Goal: Obtain resource: Obtain resource

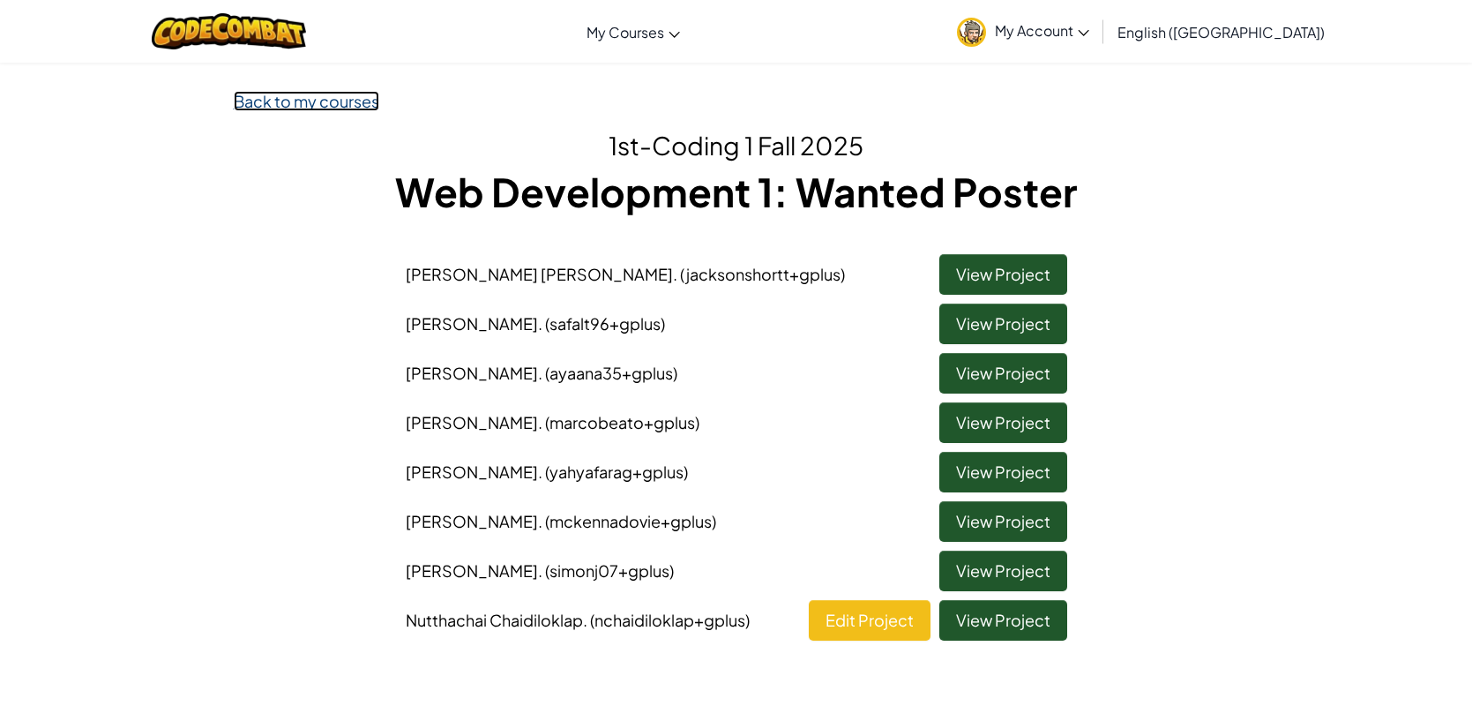
click at [313, 107] on link "Back to my courses" at bounding box center [307, 101] width 146 height 20
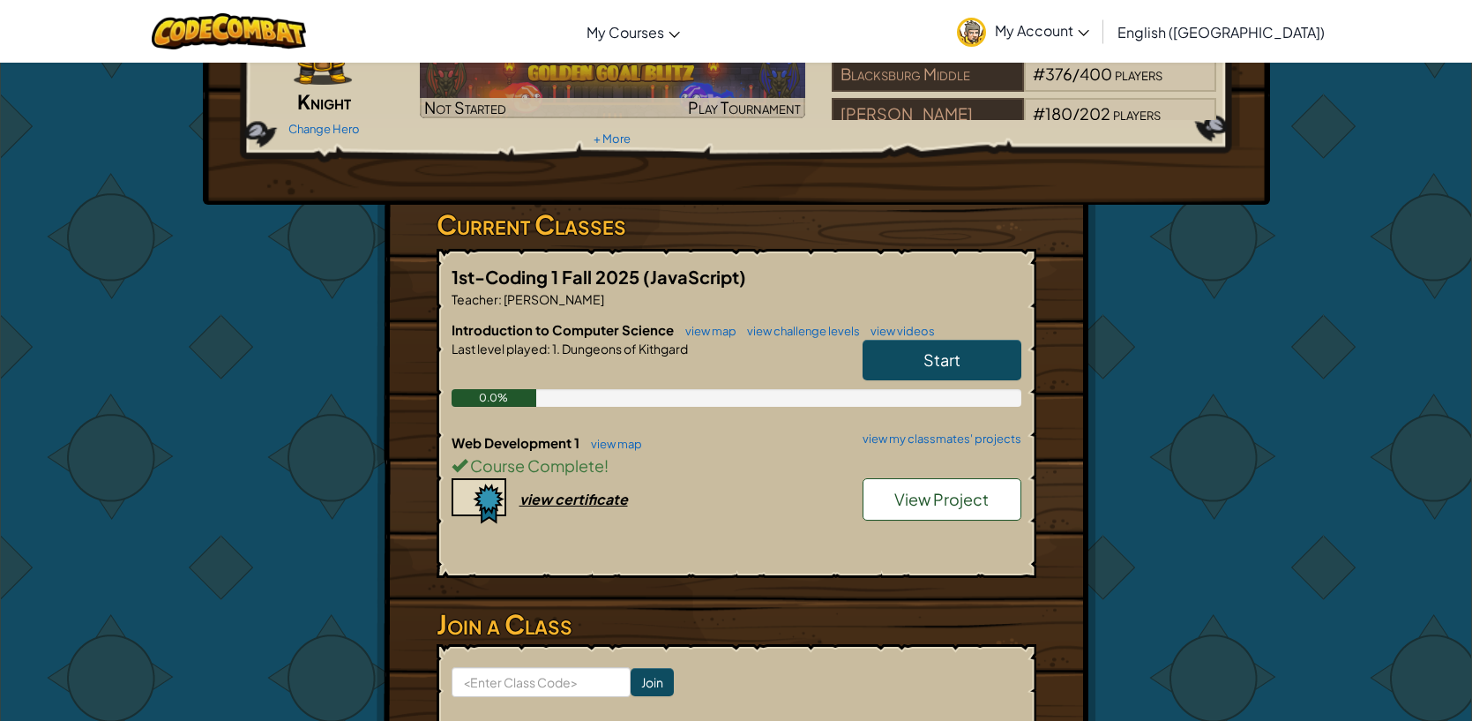
scroll to position [266, 0]
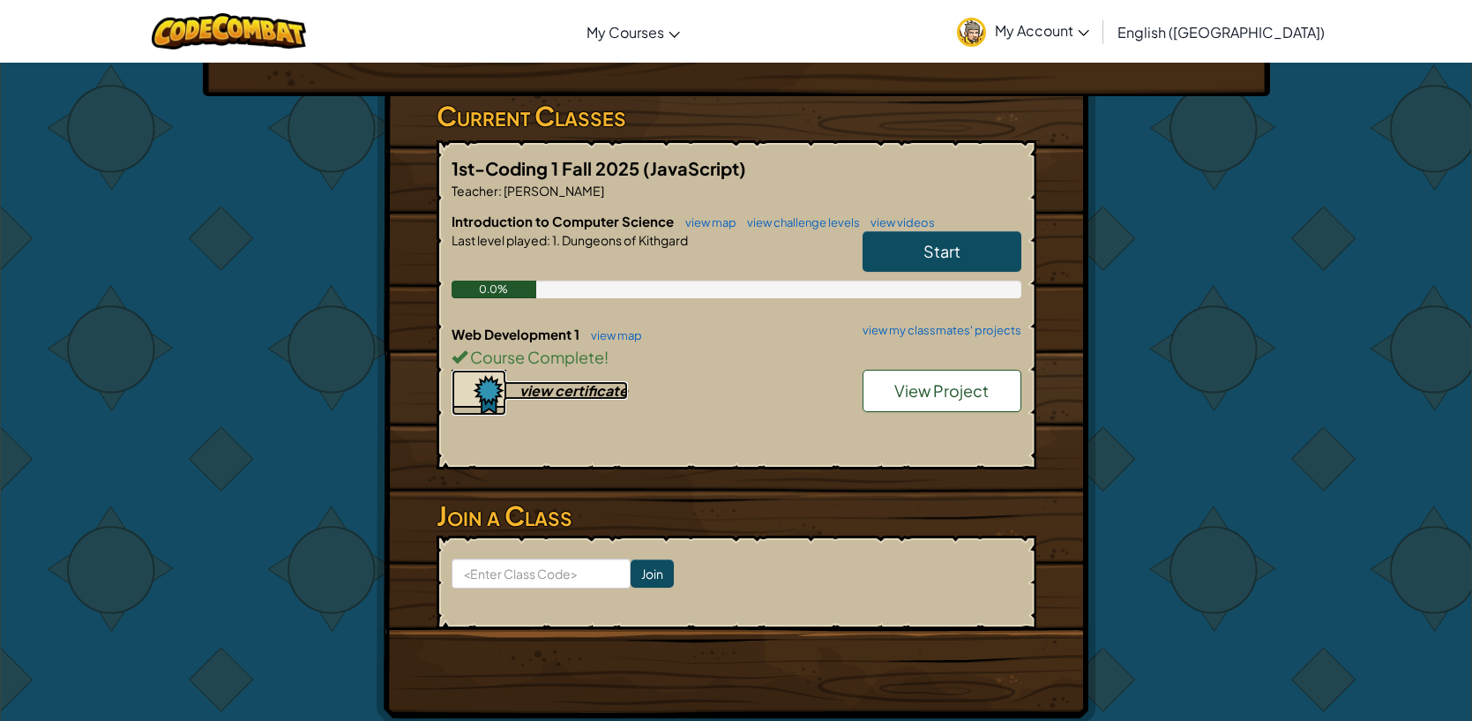
click at [540, 393] on div "view certificate" at bounding box center [574, 390] width 109 height 19
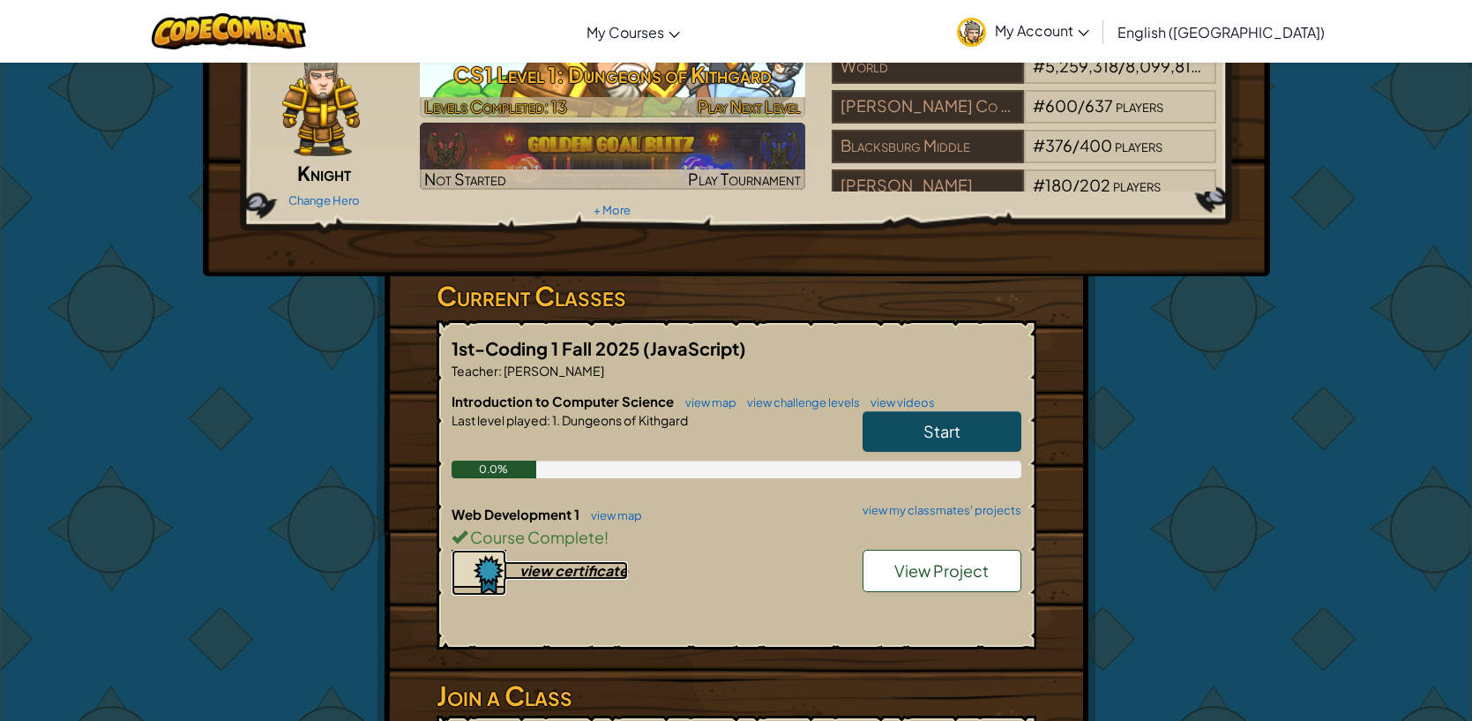
scroll to position [104, 0]
